Goal: Task Accomplishment & Management: Use online tool/utility

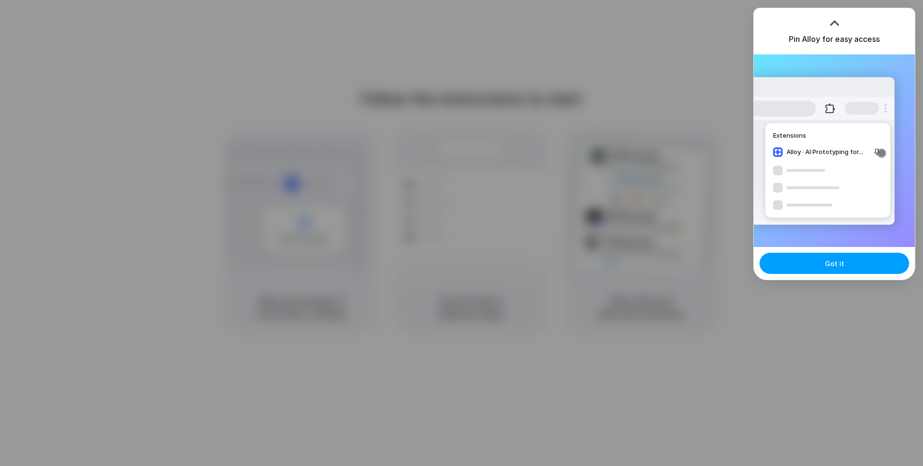
click at [839, 265] on span "Got it" at bounding box center [834, 263] width 19 height 10
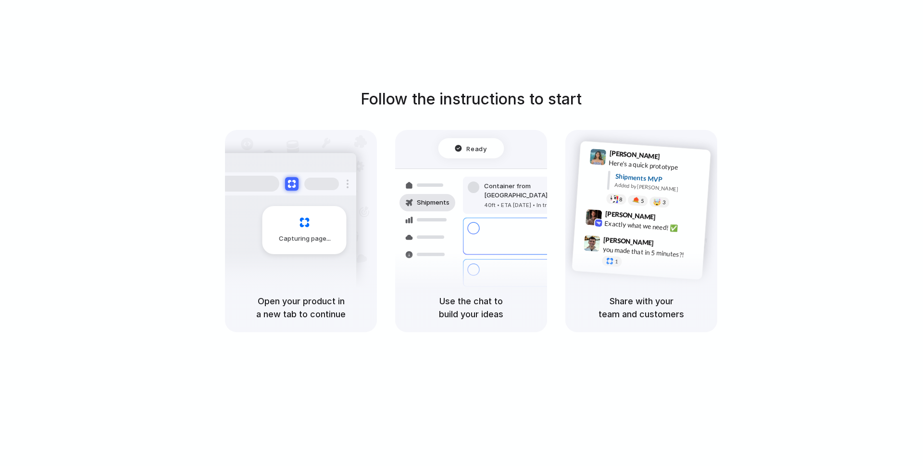
click at [682, 319] on h5 "Share with your team and customers" at bounding box center [641, 307] width 129 height 26
click at [260, 87] on div "Follow the instructions to start Capturing page Open your product in a new tab …" at bounding box center [471, 242] width 943 height 485
click at [236, 74] on div "Follow the instructions to start Capturing page Open your product in a new tab …" at bounding box center [471, 242] width 943 height 485
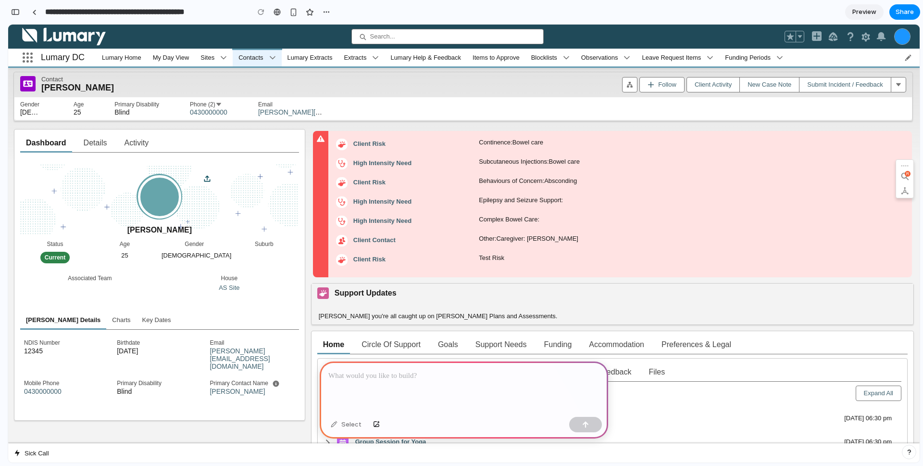
click at [384, 375] on p at bounding box center [463, 376] width 271 height 12
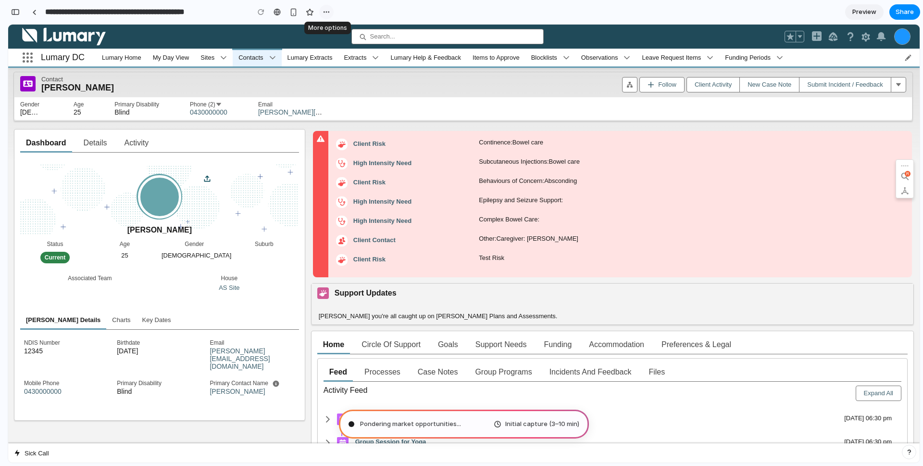
click at [325, 14] on div "button" at bounding box center [327, 12] width 8 height 8
click at [18, 16] on div "Duplicate Delete" at bounding box center [461, 233] width 923 height 466
click at [15, 12] on div "button" at bounding box center [15, 12] width 9 height 7
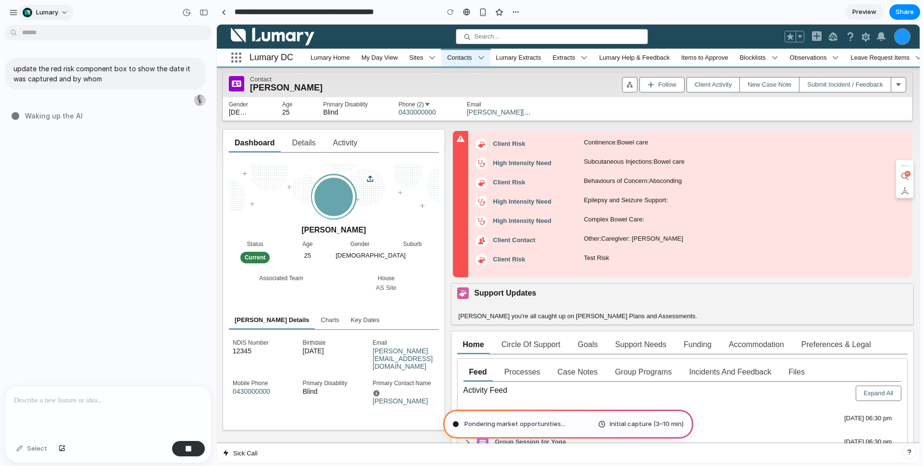
click at [66, 12] on button "lumary" at bounding box center [46, 12] width 54 height 15
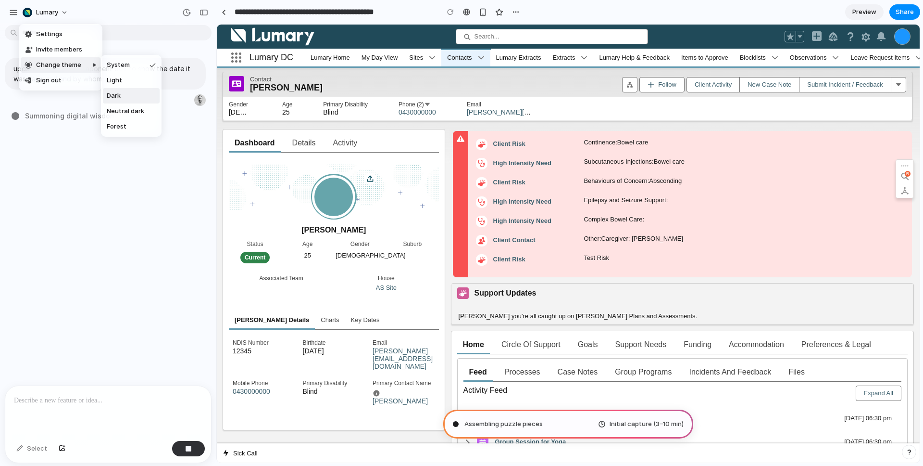
click at [115, 95] on span "Dark" at bounding box center [114, 96] width 14 height 10
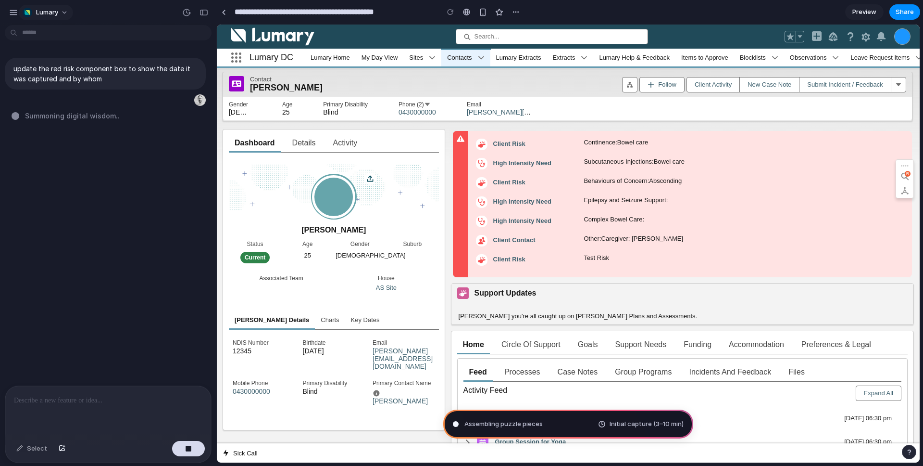
click at [63, 15] on button "lumary" at bounding box center [46, 12] width 54 height 15
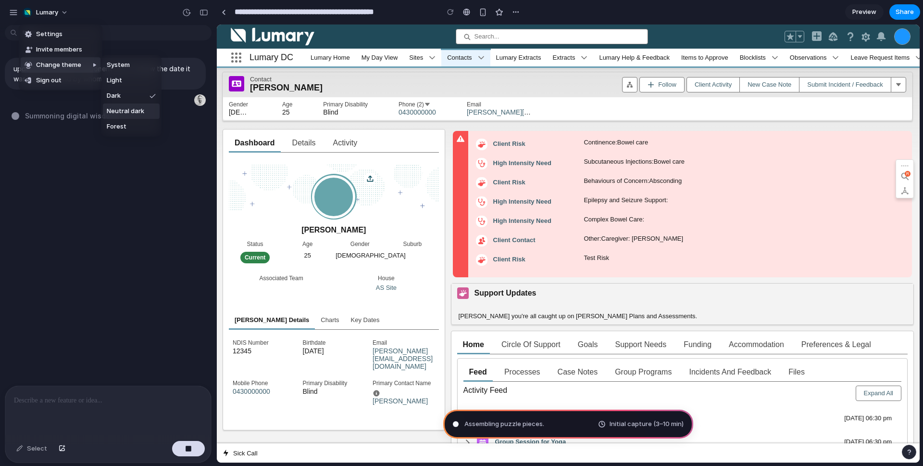
click at [126, 112] on span "Neutral dark" at bounding box center [126, 111] width 38 height 10
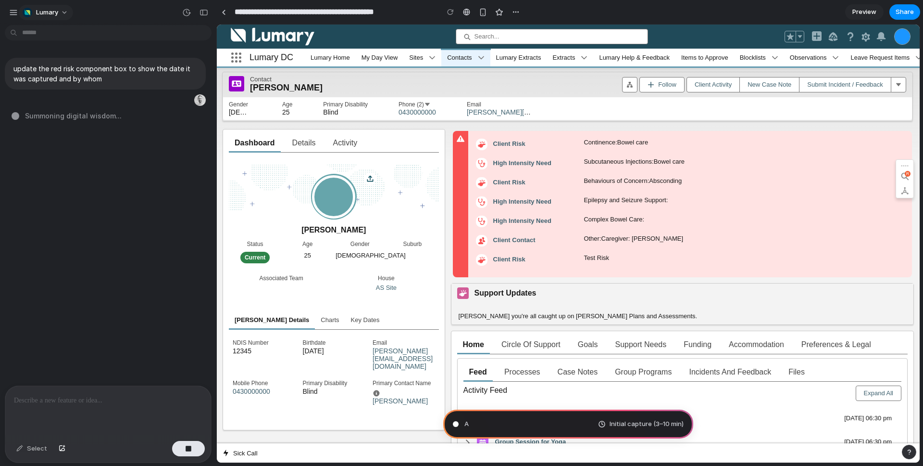
click at [67, 13] on button "lumary" at bounding box center [46, 12] width 54 height 15
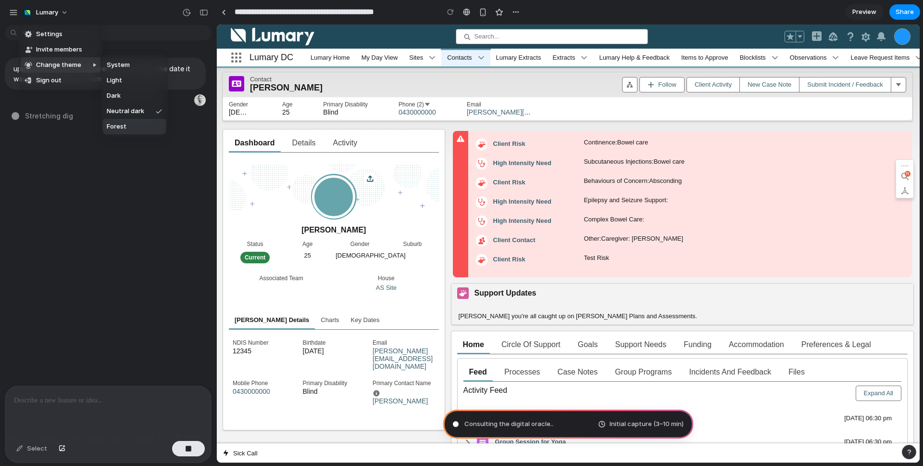
click at [127, 130] on li "Forest" at bounding box center [134, 126] width 63 height 15
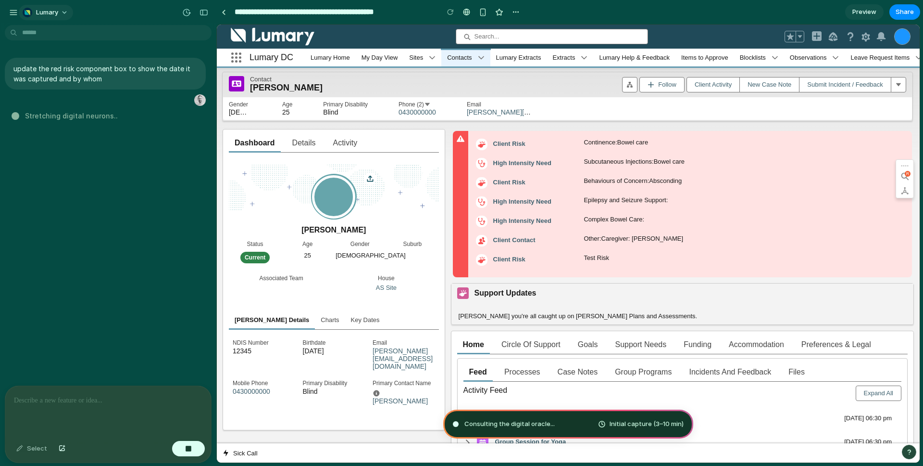
click at [65, 19] on button "lumary" at bounding box center [46, 12] width 54 height 15
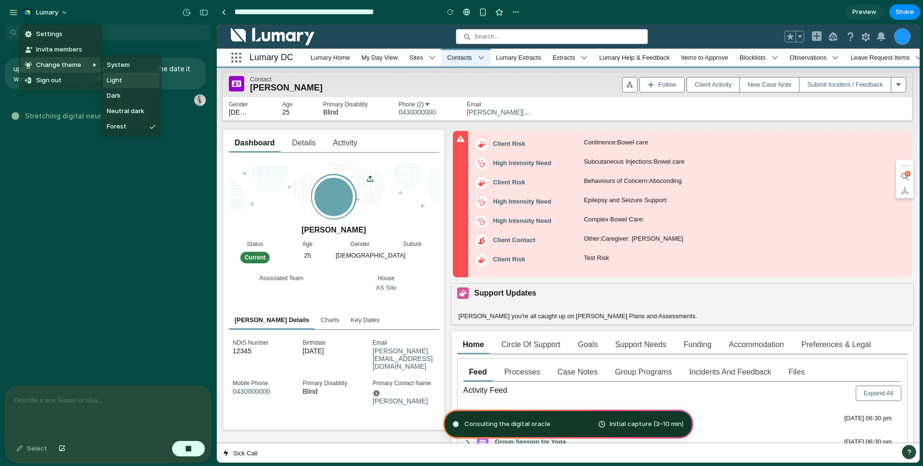
click at [124, 80] on li "Light" at bounding box center [131, 80] width 57 height 15
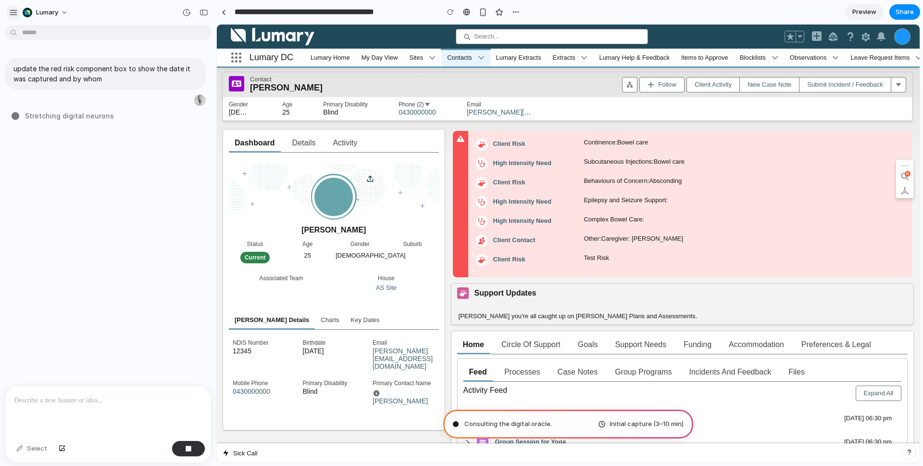
click at [18, 10] on button "button" at bounding box center [13, 12] width 14 height 14
click at [18, 11] on button "button" at bounding box center [13, 12] width 14 height 14
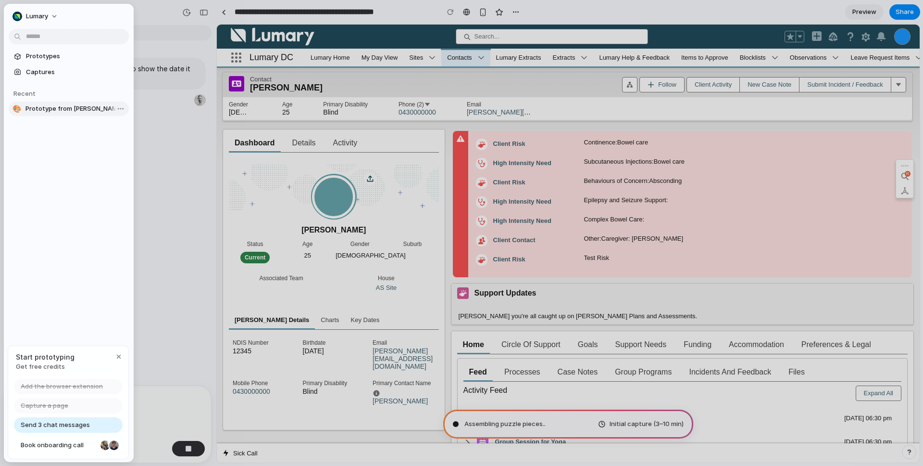
click at [49, 113] on span "Prototype from Casey Adams - Contact - Lumary DC" at bounding box center [75, 109] width 100 height 10
click at [119, 107] on body "**********" at bounding box center [461, 233] width 923 height 466
click at [129, 126] on span "Open in new tab" at bounding box center [147, 129] width 50 height 10
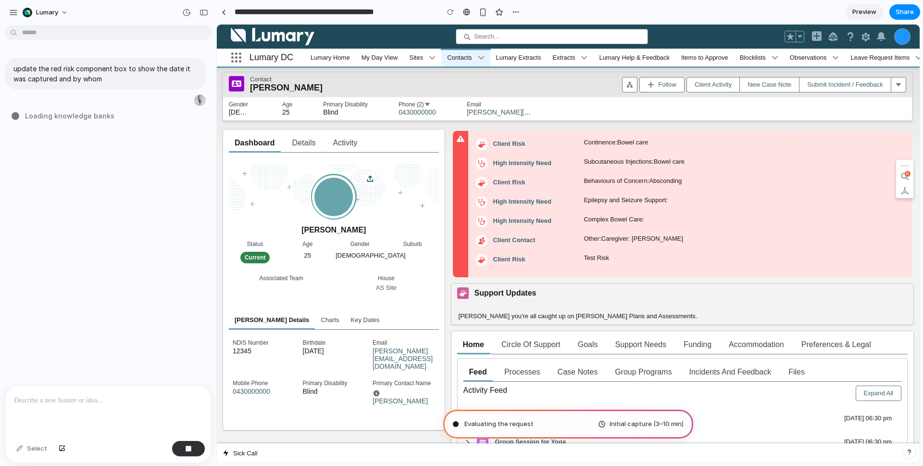
type input "**********"
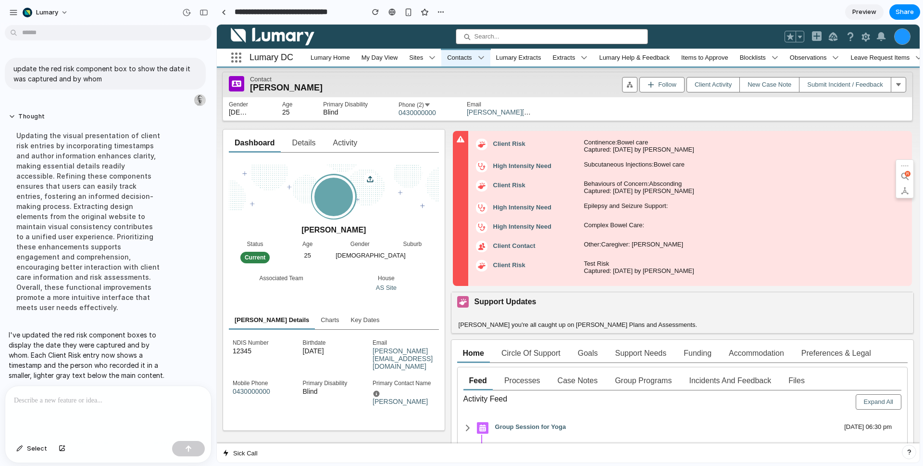
click at [104, 389] on div at bounding box center [108, 411] width 206 height 51
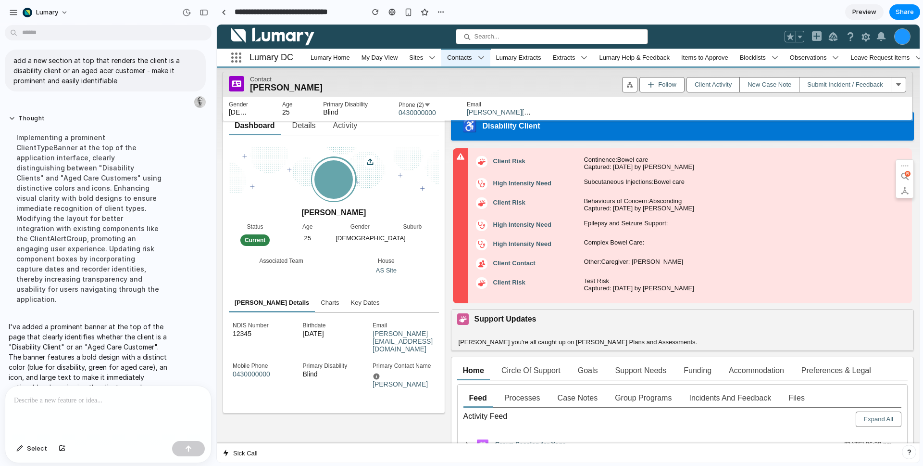
scroll to position [153, 0]
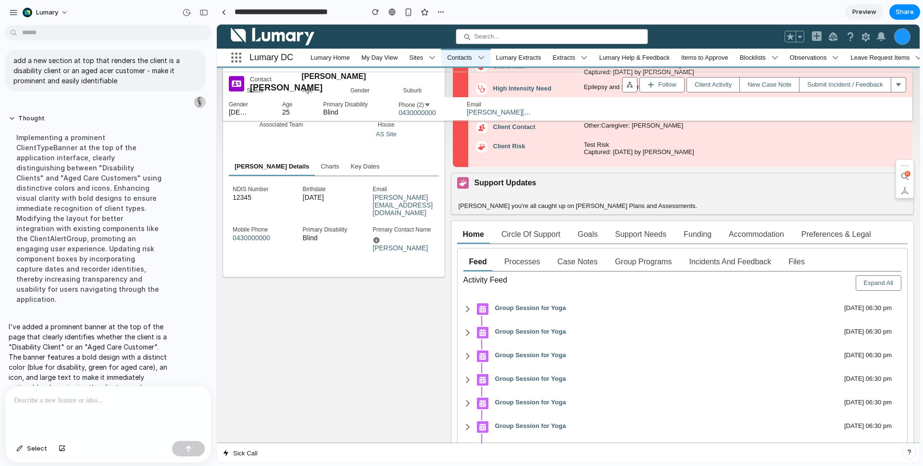
click at [632, 264] on link "Group Programs" at bounding box center [643, 261] width 57 height 19
click at [580, 269] on link "Case Notes" at bounding box center [578, 261] width 40 height 19
click at [517, 271] on link "Processes" at bounding box center [523, 261] width 36 height 19
click at [569, 268] on link "Case Notes" at bounding box center [578, 261] width 40 height 19
drag, startPoint x: 574, startPoint y: 246, endPoint x: 568, endPoint y: 247, distance: 5.9
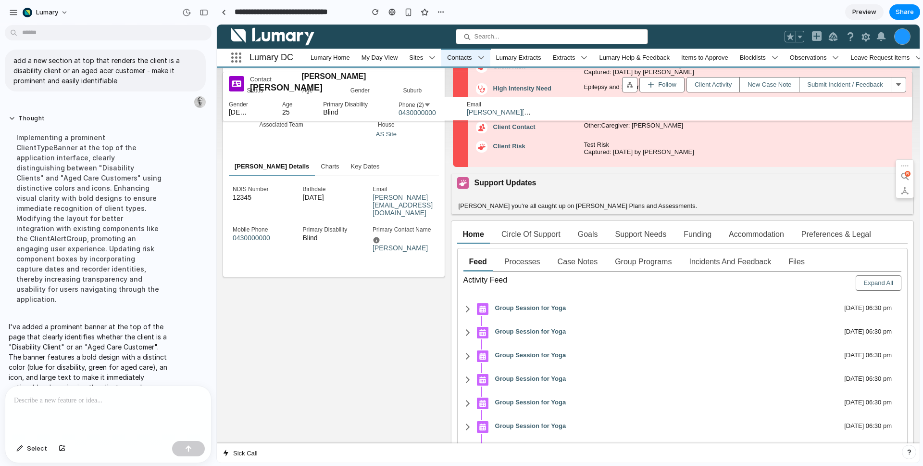
click at [574, 244] on li "Goals" at bounding box center [588, 234] width 32 height 19
click at [533, 244] on link "Circle of Support" at bounding box center [531, 234] width 59 height 19
click at [621, 240] on link "Support Needs" at bounding box center [641, 234] width 51 height 19
click at [722, 239] on ul "Home Circle of Support Goals Support Needs Funding Accommodation Preferences & …" at bounding box center [682, 234] width 451 height 19
click at [784, 235] on link "Accommodation" at bounding box center [756, 234] width 55 height 19
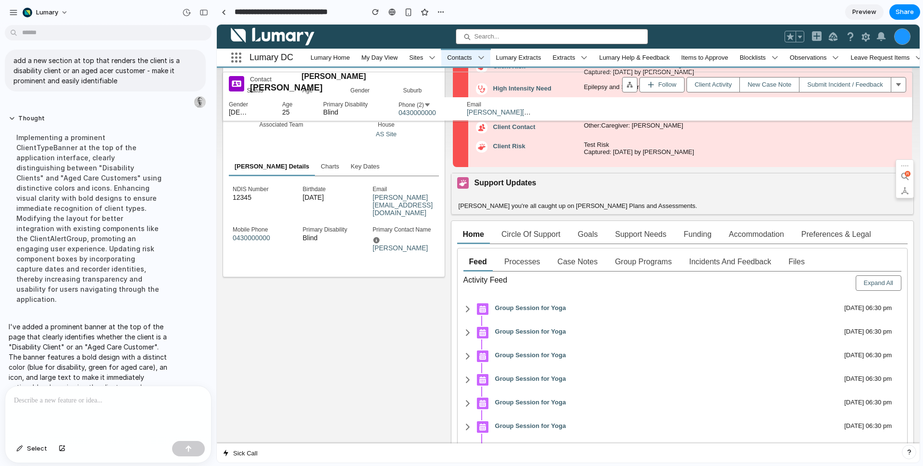
click at [850, 235] on link "Preferences & Legal" at bounding box center [837, 234] width 70 height 19
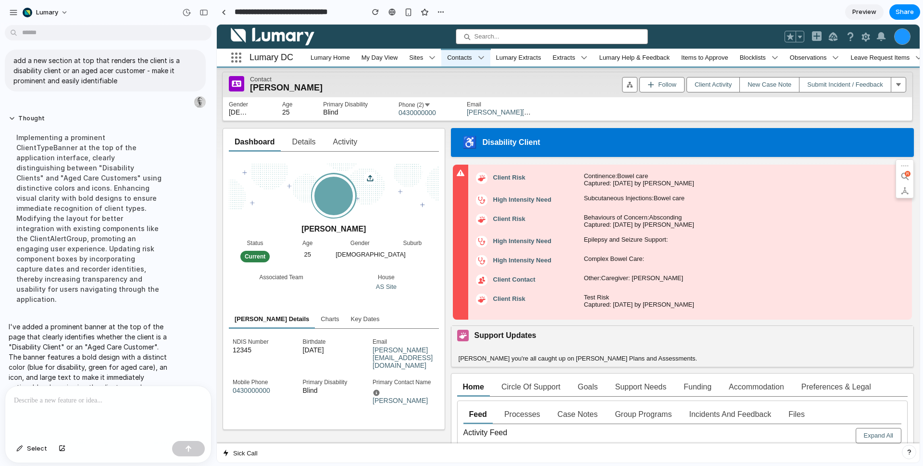
scroll to position [0, 0]
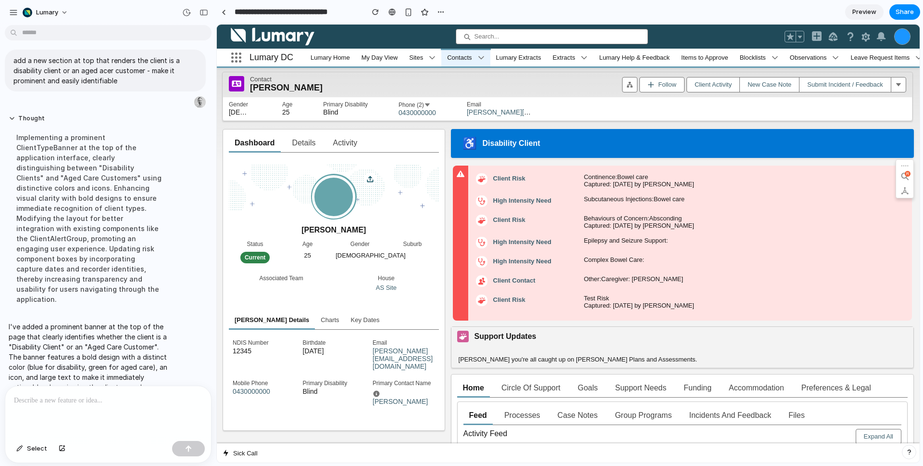
click at [565, 143] on div "♿ Disability Client" at bounding box center [682, 143] width 463 height 29
click at [75, 402] on div at bounding box center [108, 411] width 206 height 51
click at [49, 403] on div "*" at bounding box center [108, 411] width 206 height 51
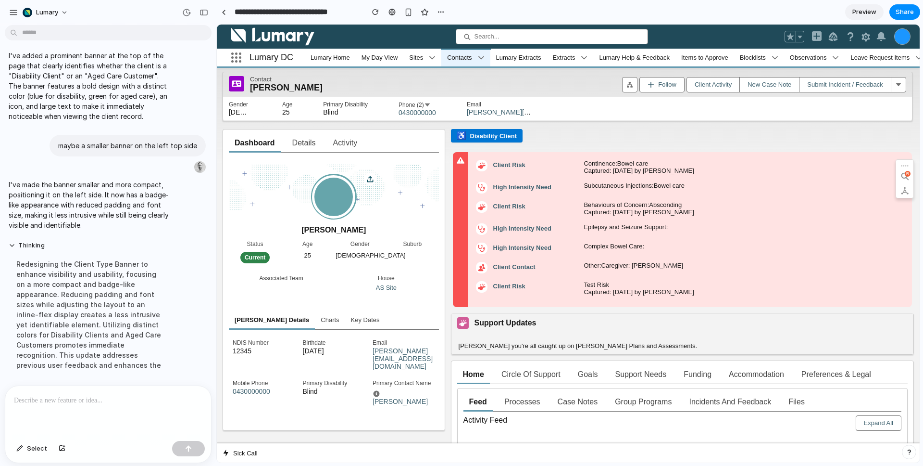
click at [41, 403] on div at bounding box center [108, 411] width 206 height 51
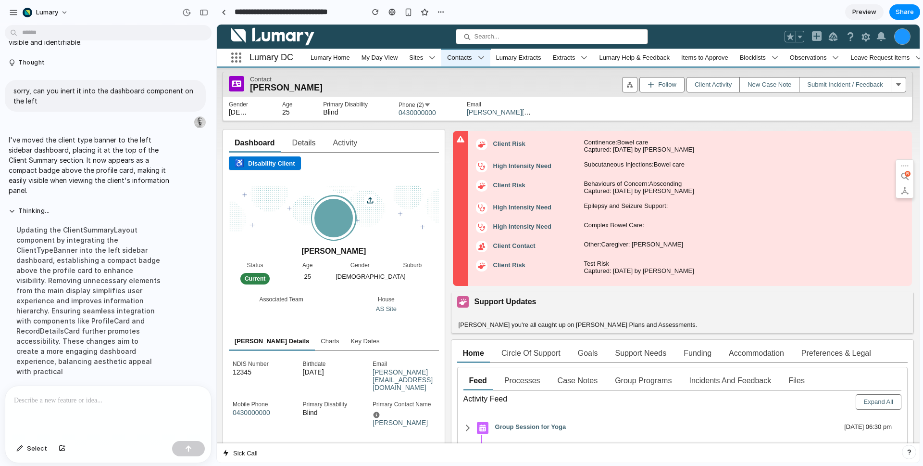
click at [48, 399] on p at bounding box center [106, 400] width 185 height 12
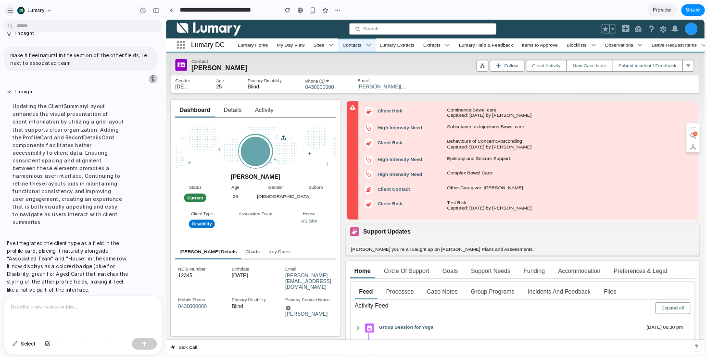
scroll to position [582, 0]
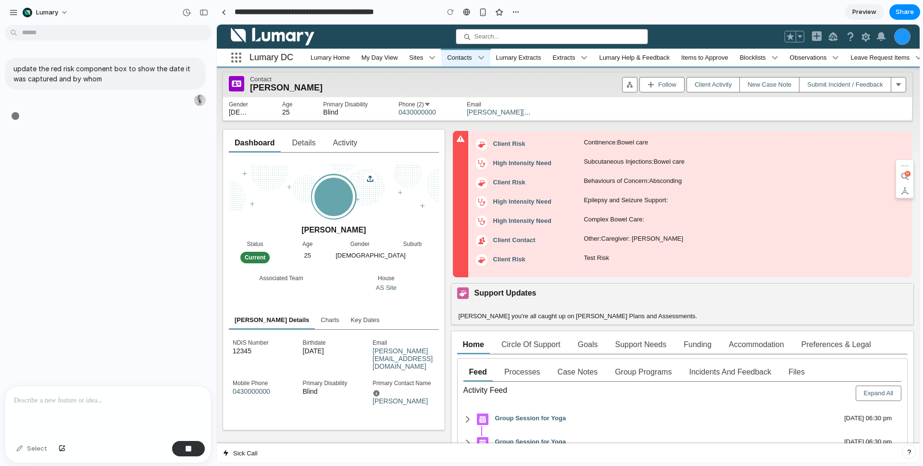
type input "**********"
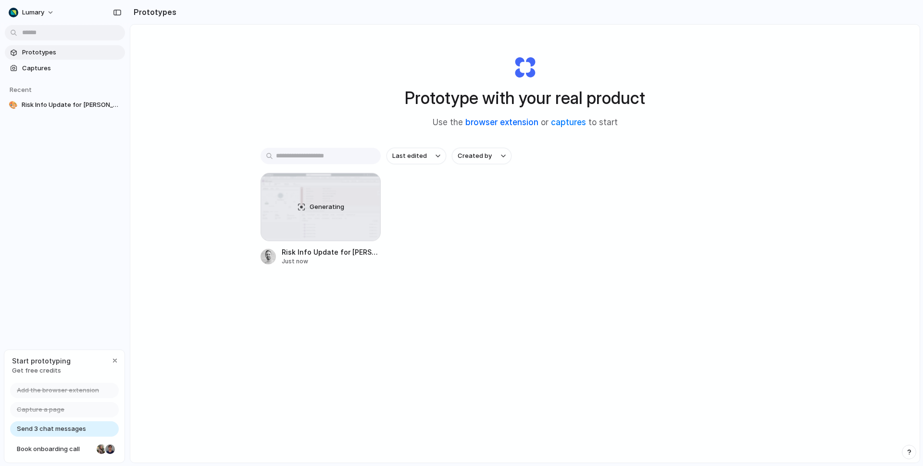
click at [517, 124] on link "browser extension" at bounding box center [502, 122] width 73 height 10
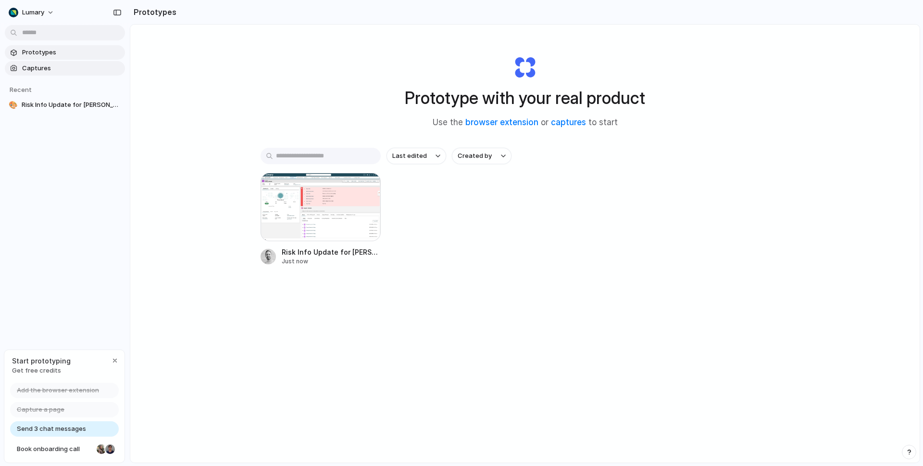
click at [40, 68] on span "Captures" at bounding box center [71, 68] width 99 height 10
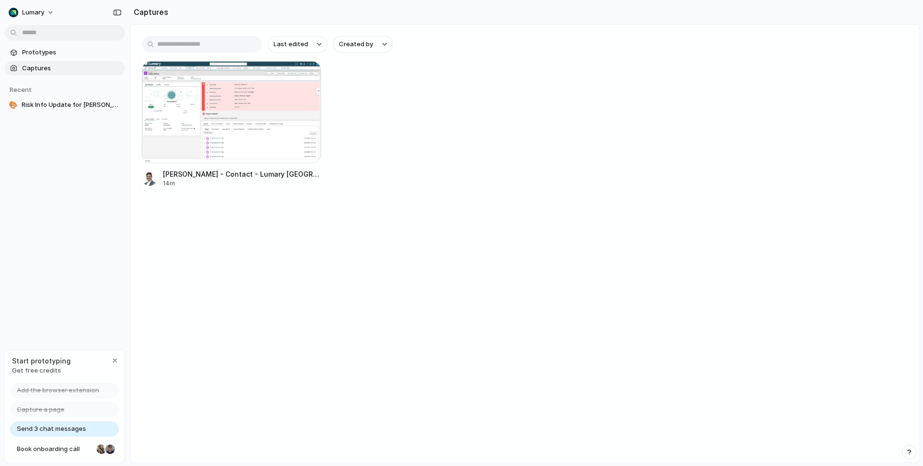
click at [54, 429] on span "Send 3 chat messages" at bounding box center [51, 429] width 69 height 10
click at [47, 428] on span "Send 3 chat messages" at bounding box center [51, 429] width 69 height 10
click at [24, 432] on span "Send 3 chat messages" at bounding box center [51, 429] width 69 height 10
drag, startPoint x: 32, startPoint y: 429, endPoint x: 40, endPoint y: 429, distance: 8.2
click at [33, 429] on span "Send 3 chat messages" at bounding box center [51, 429] width 69 height 10
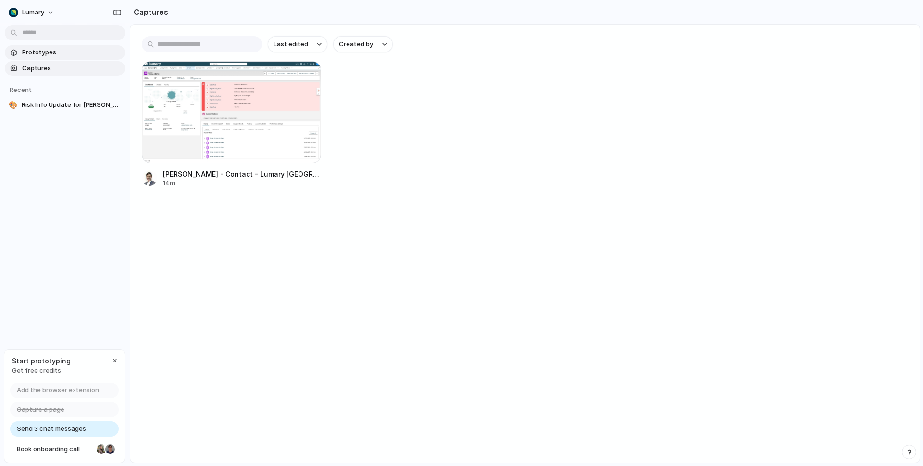
click at [45, 51] on span "Prototypes" at bounding box center [71, 53] width 99 height 10
